Goal: Information Seeking & Learning: Find specific page/section

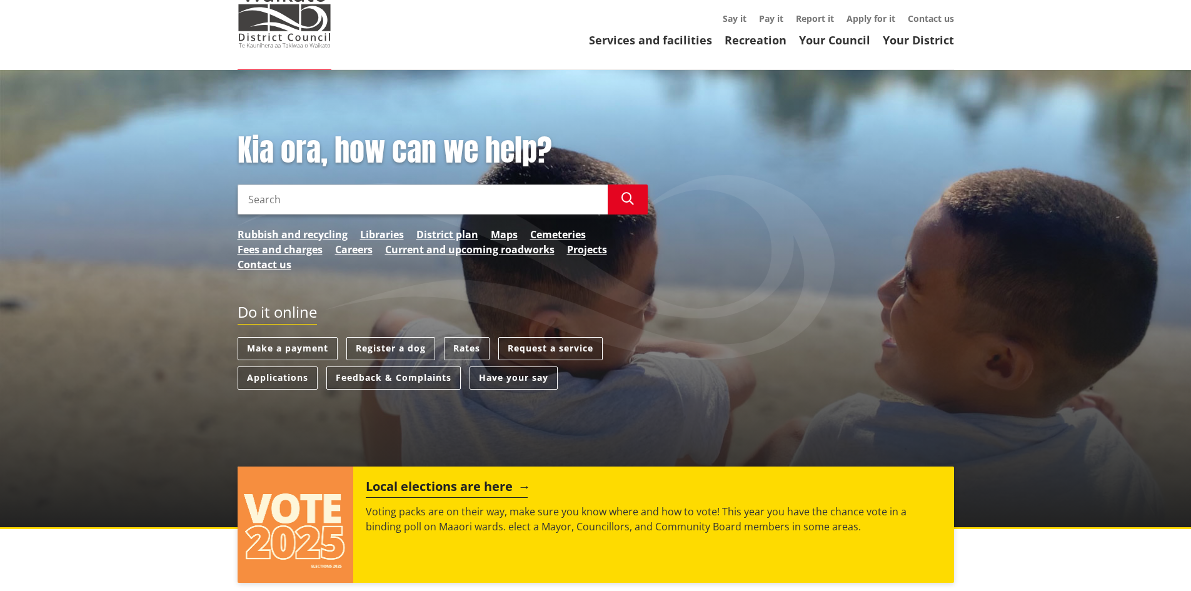
scroll to position [125, 0]
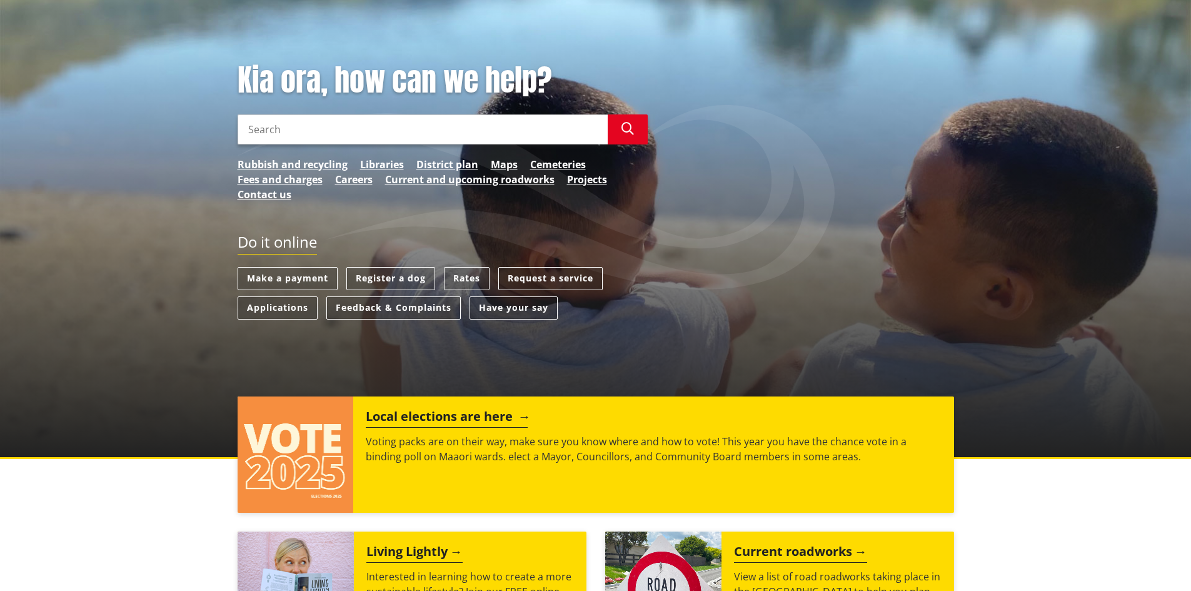
click at [478, 410] on h2 "Local elections are here" at bounding box center [447, 418] width 162 height 19
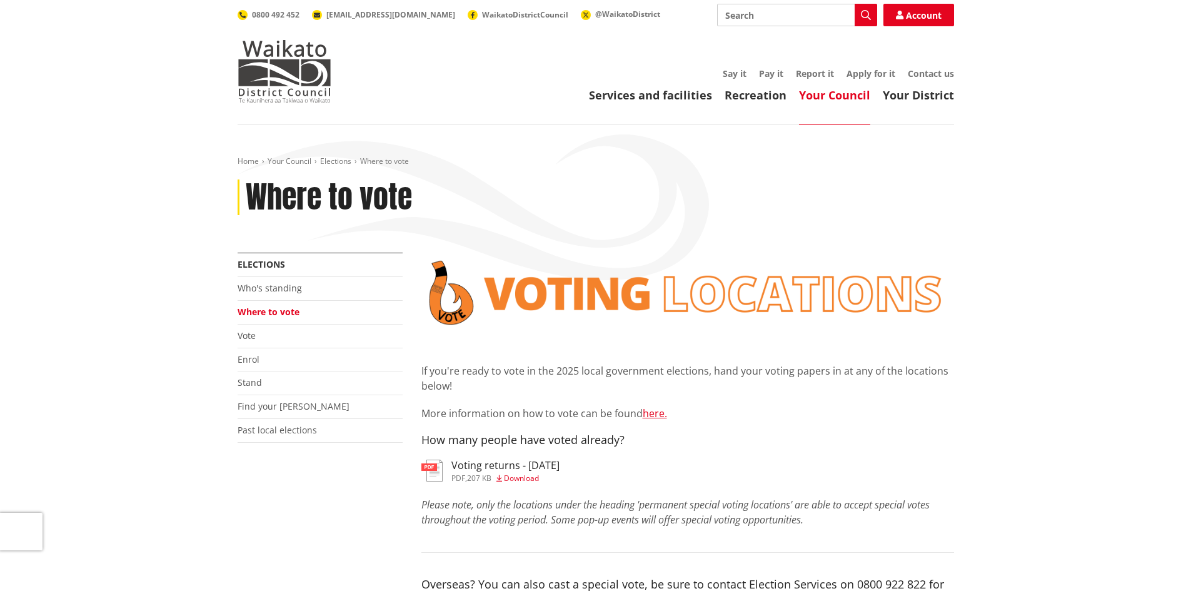
click at [511, 476] on span "Download" at bounding box center [521, 478] width 35 height 11
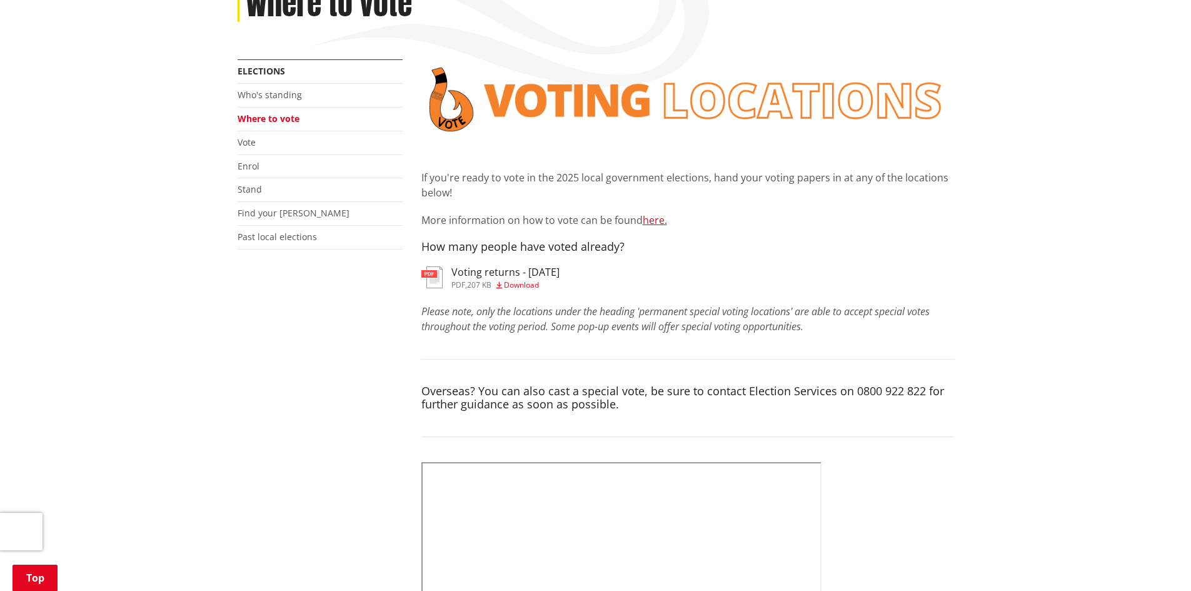
scroll to position [188, 0]
